Goal: Information Seeking & Learning: Understand process/instructions

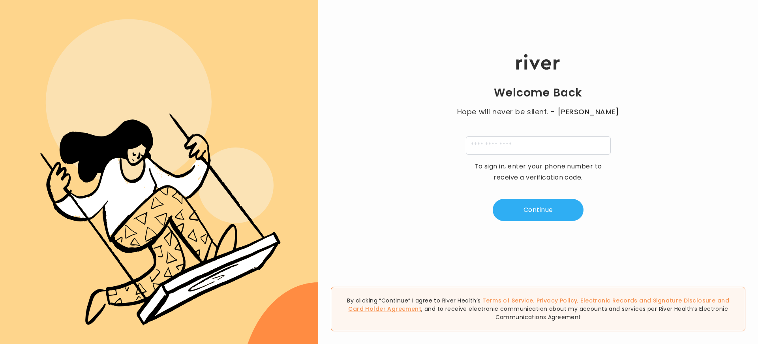
click at [421, 305] on link "Card Holder Agreement" at bounding box center [384, 309] width 73 height 8
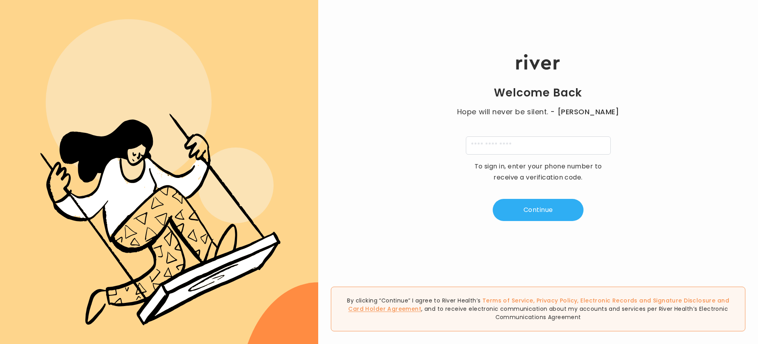
click at [421, 305] on link "Card Holder Agreement" at bounding box center [384, 309] width 73 height 8
